Goal: Transaction & Acquisition: Purchase product/service

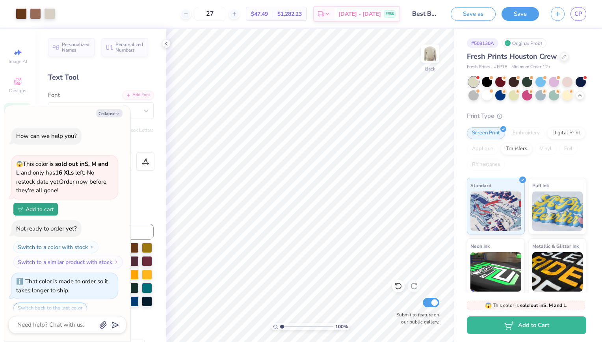
scroll to position [790, 0]
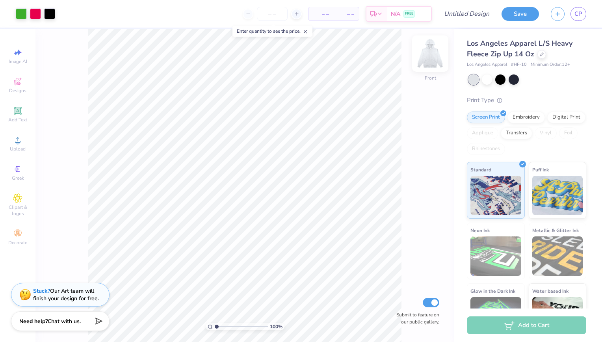
click at [429, 54] on img at bounding box center [430, 54] width 32 height 32
click at [429, 55] on img at bounding box center [430, 54] width 32 height 32
click at [297, 15] on icon at bounding box center [297, 14] width 6 height 6
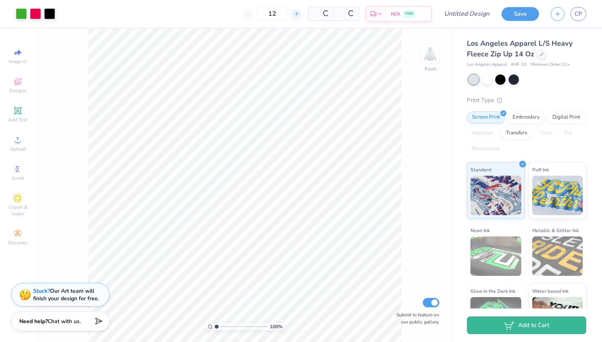
click at [297, 15] on icon at bounding box center [297, 14] width 6 height 6
click at [297, 15] on span "$96.69" at bounding box center [290, 14] width 17 height 8
click at [297, 15] on div "13 $96.69 Per Item $1,160.28 Total Est. Delivery Aug 27 - 30 FREE" at bounding box center [246, 14] width 371 height 28
drag, startPoint x: 297, startPoint y: 15, endPoint x: 279, endPoint y: 13, distance: 18.3
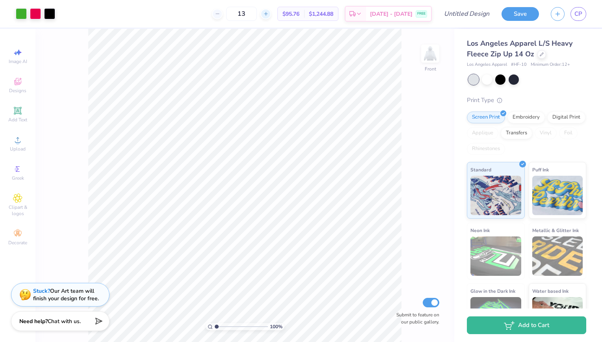
click at [271, 13] on div at bounding box center [265, 14] width 11 height 11
click at [271, 13] on div "14" at bounding box center [241, 14] width 59 height 14
click at [269, 13] on icon at bounding box center [266, 14] width 6 height 6
drag, startPoint x: 277, startPoint y: 13, endPoint x: 256, endPoint y: 14, distance: 20.5
click at [256, 14] on input "15" at bounding box center [241, 14] width 31 height 14
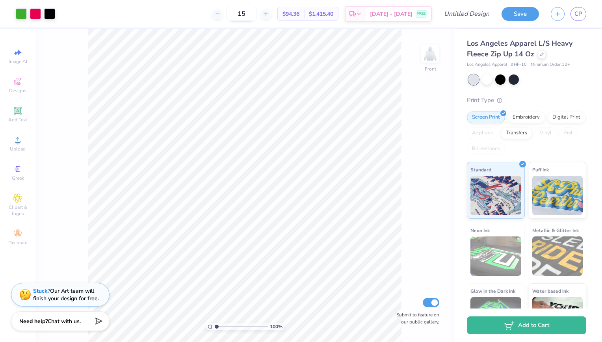
type input "1"
type input "50"
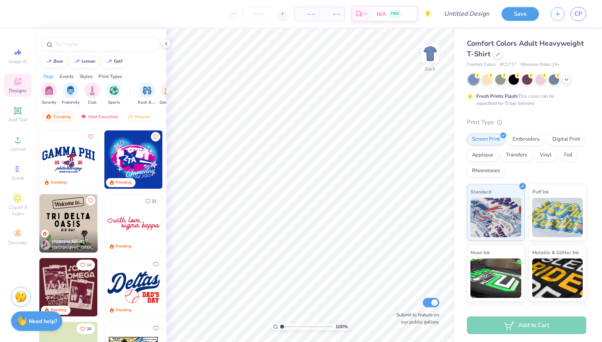
scroll to position [636, 0]
